Goal: Contribute content

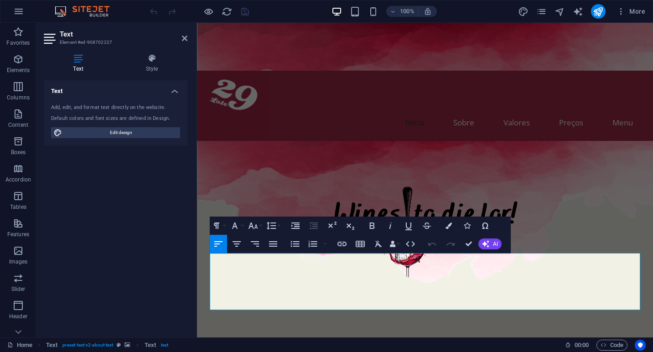
drag, startPoint x: 262, startPoint y: 259, endPoint x: 207, endPoint y: 253, distance: 54.6
drag, startPoint x: 212, startPoint y: 294, endPoint x: 282, endPoint y: 294, distance: 70.7
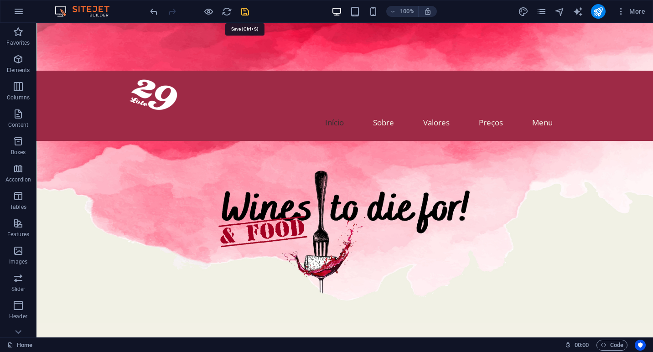
click at [248, 13] on icon "save" at bounding box center [245, 11] width 10 height 10
checkbox input "false"
click at [595, 12] on icon "publish" at bounding box center [598, 11] width 10 height 10
